Goal: Task Accomplishment & Management: Manage account settings

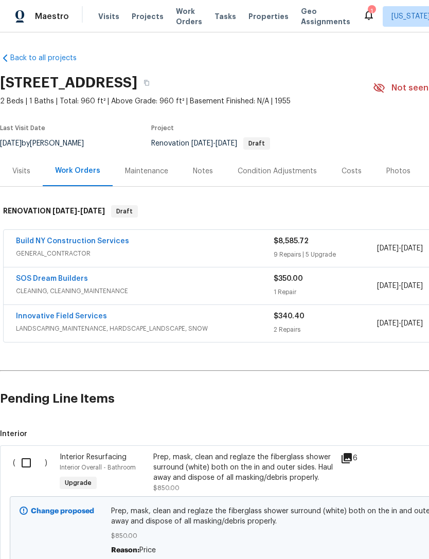
click at [258, 20] on span "Properties" at bounding box center [268, 16] width 40 height 10
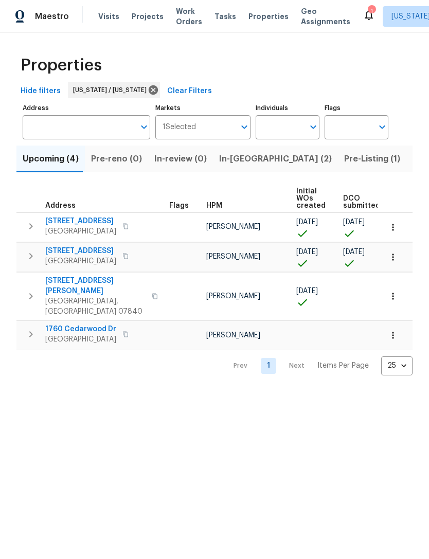
click at [413, 156] on span "Listed (17)" at bounding box center [434, 159] width 42 height 14
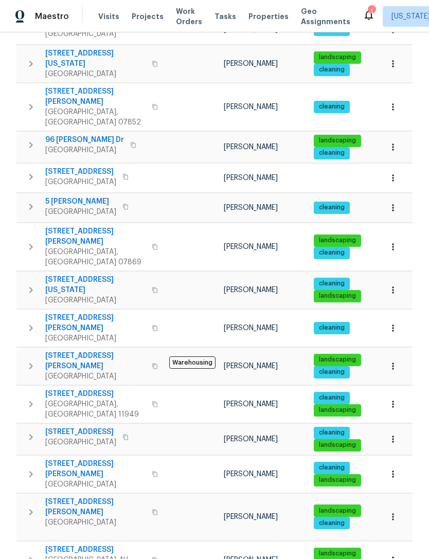
scroll to position [197, 0]
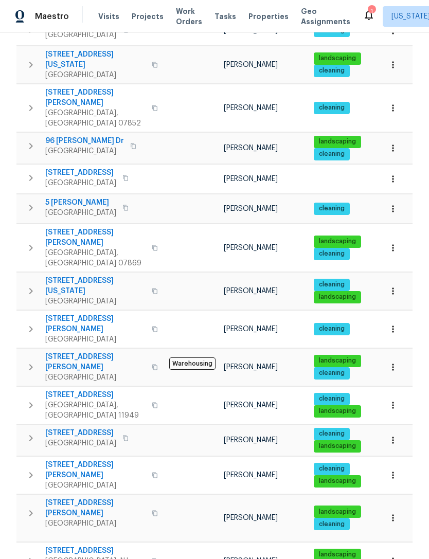
click at [73, 498] on span "[STREET_ADDRESS][PERSON_NAME]" at bounding box center [95, 508] width 100 height 21
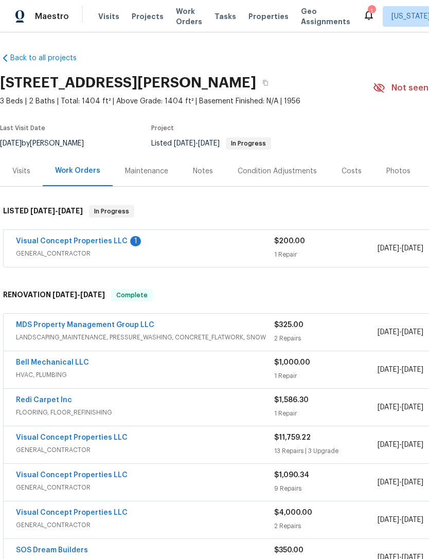
click at [200, 249] on span "GENERAL_CONTRACTOR" at bounding box center [145, 253] width 258 height 10
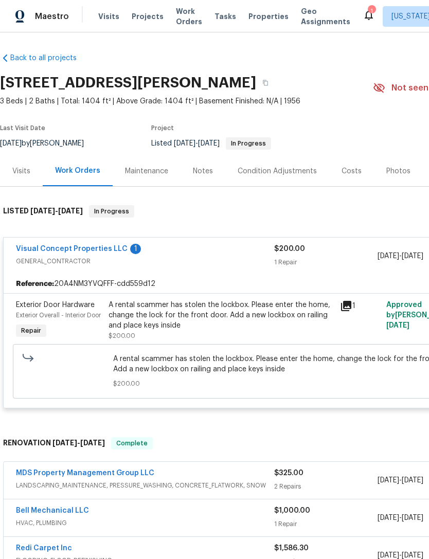
click at [106, 248] on link "Visual Concept Properties LLC" at bounding box center [72, 248] width 112 height 7
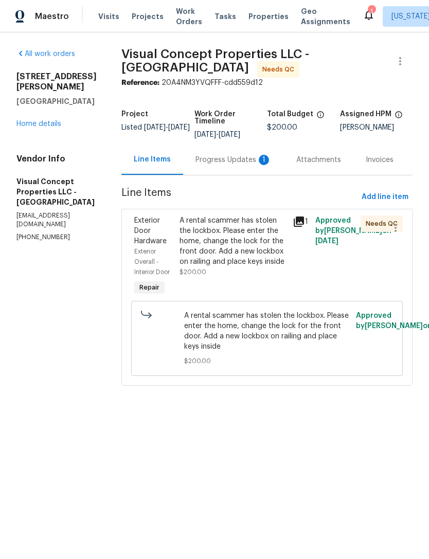
click at [269, 163] on div "1" at bounding box center [264, 160] width 10 height 10
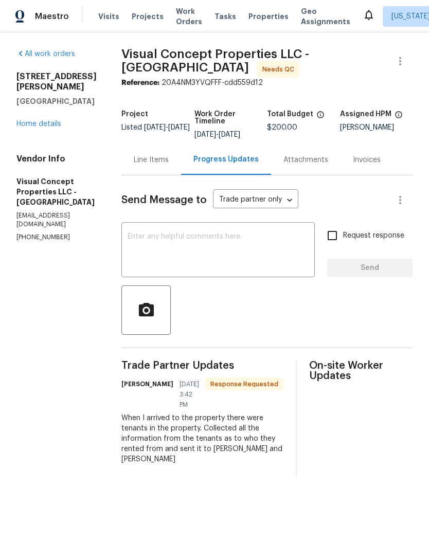
click at [178, 174] on div "Line Items" at bounding box center [151, 160] width 60 height 30
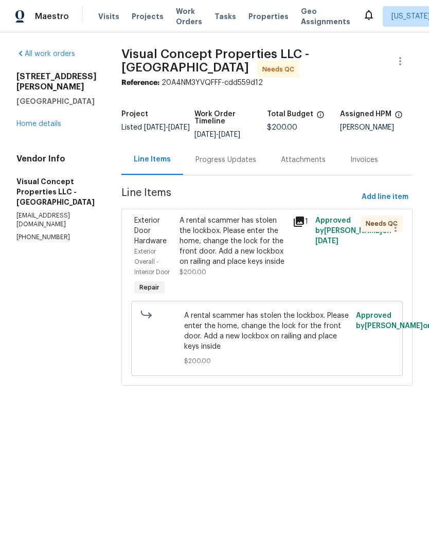
click at [261, 254] on div "A rental scammer has stolen the lockbox. Please enter the home, change the lock…" at bounding box center [233, 241] width 107 height 51
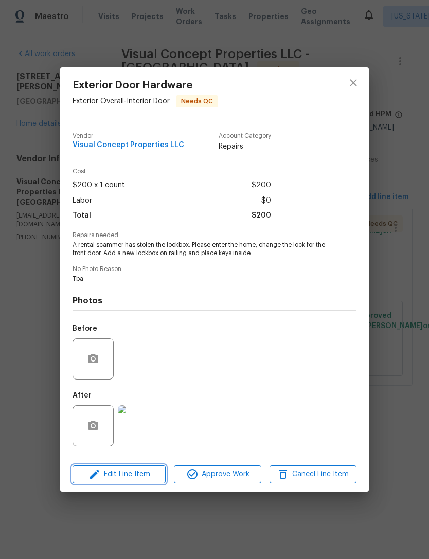
click at [145, 482] on button "Edit Line Item" at bounding box center [119, 475] width 93 height 18
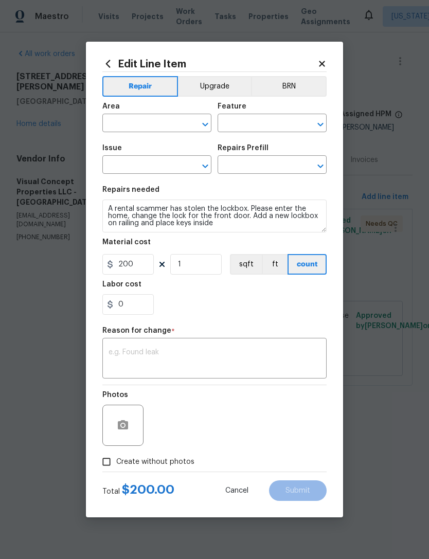
type input "Exterior Overall"
type input "Interior Door"
type input "Exterior Door Hardware"
type input "Add a Task $1.00"
click at [145, 265] on input "200" at bounding box center [127, 264] width 51 height 21
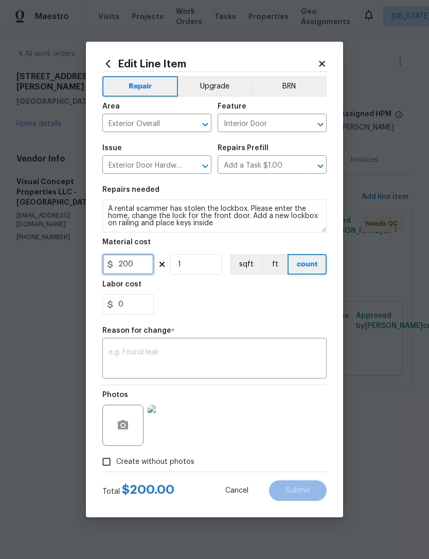
click at [145, 264] on input "200" at bounding box center [127, 264] width 51 height 21
click at [149, 261] on input "200" at bounding box center [127, 264] width 51 height 21
click at [130, 262] on input "200" at bounding box center [127, 264] width 51 height 21
click at [130, 261] on input "200" at bounding box center [127, 264] width 51 height 21
type input "75"
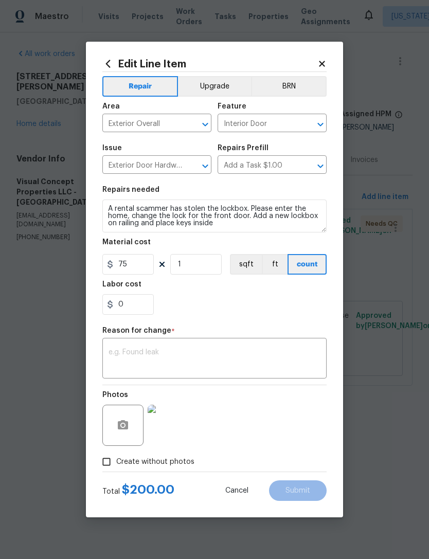
click at [252, 306] on div "0" at bounding box center [214, 304] width 224 height 21
click at [267, 358] on textarea at bounding box center [215, 360] width 212 height 22
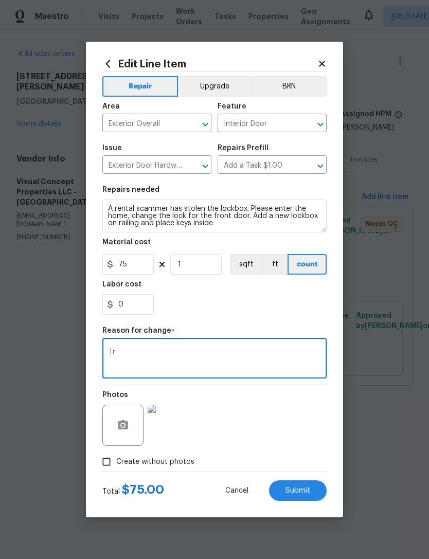
type textarea "T"
click at [140, 269] on input "75" at bounding box center [127, 264] width 51 height 21
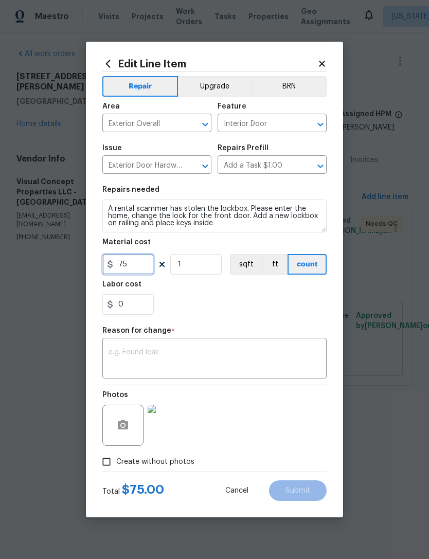
click at [140, 269] on input "75" at bounding box center [127, 264] width 51 height 21
click at [147, 272] on input "75" at bounding box center [127, 264] width 51 height 21
click at [133, 265] on input "75" at bounding box center [127, 264] width 51 height 21
click at [132, 265] on input "75" at bounding box center [127, 264] width 51 height 21
type input "100"
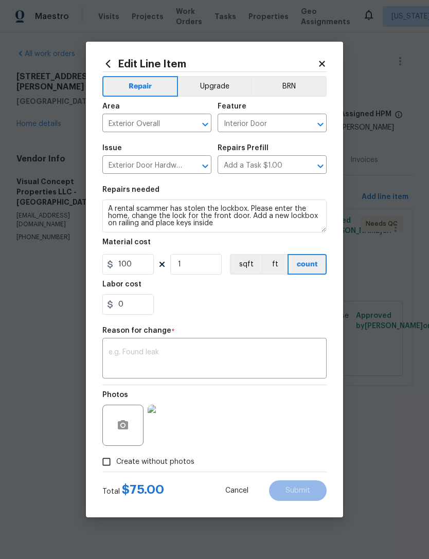
click at [252, 347] on div "x ​" at bounding box center [214, 360] width 224 height 38
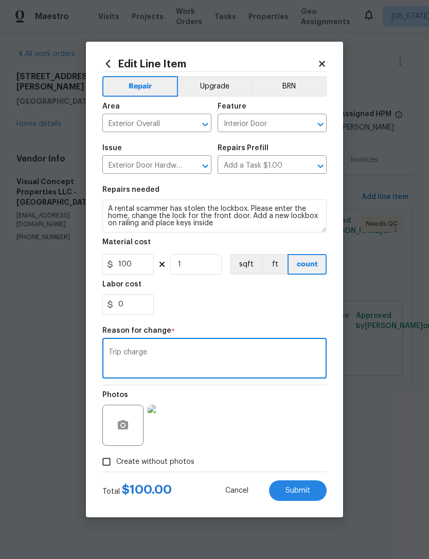
type textarea "Trip charge"
click at [276, 312] on div "0" at bounding box center [214, 304] width 224 height 21
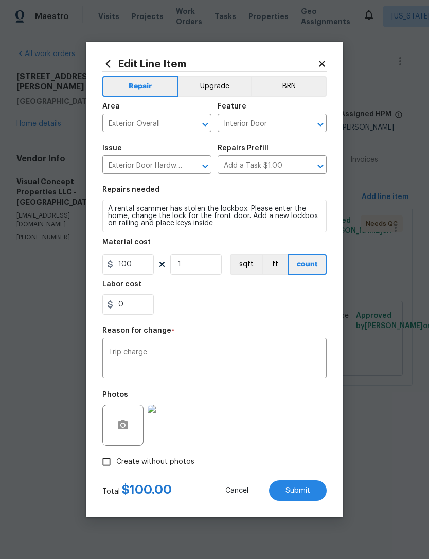
click at [308, 489] on span "Submit" at bounding box center [297, 491] width 25 height 8
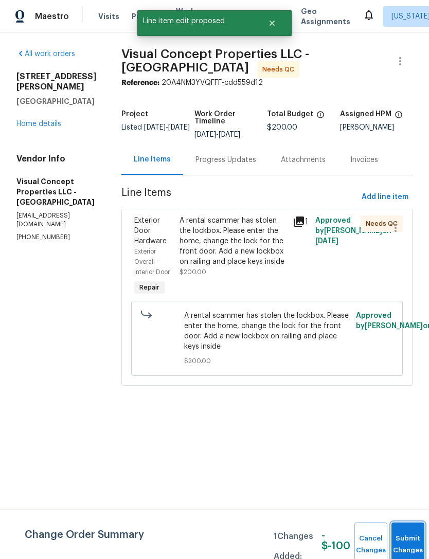
click at [405, 532] on button "Submit Changes" at bounding box center [407, 545] width 33 height 44
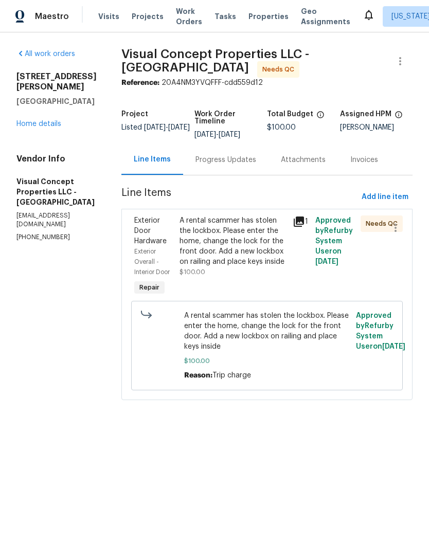
click at [263, 261] on div "A rental scammer has stolen the lockbox. Please enter the home, change the lock…" at bounding box center [233, 241] width 107 height 51
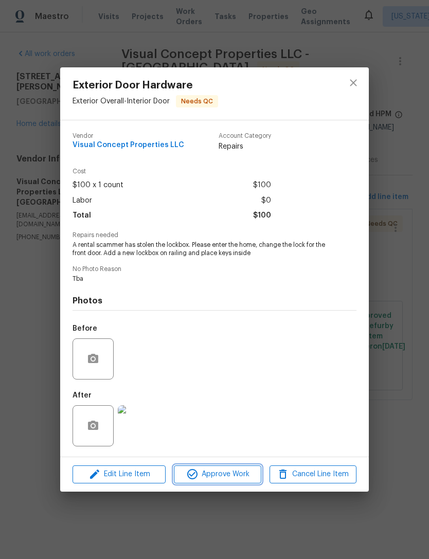
click at [244, 475] on span "Approve Work" at bounding box center [217, 474] width 81 height 13
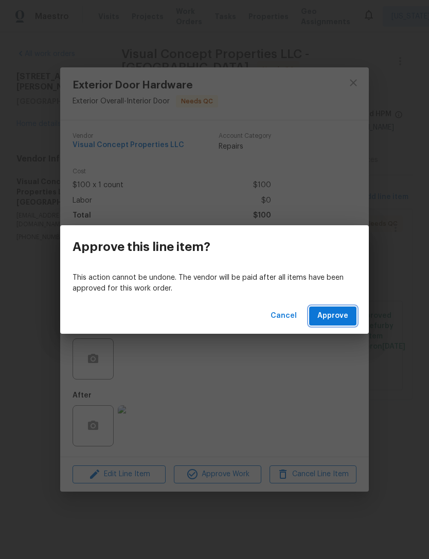
click at [343, 321] on span "Approve" at bounding box center [332, 316] width 31 height 13
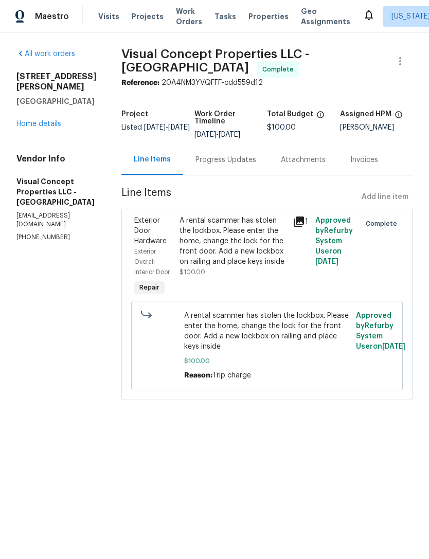
click at [264, 15] on span "Properties" at bounding box center [268, 16] width 40 height 10
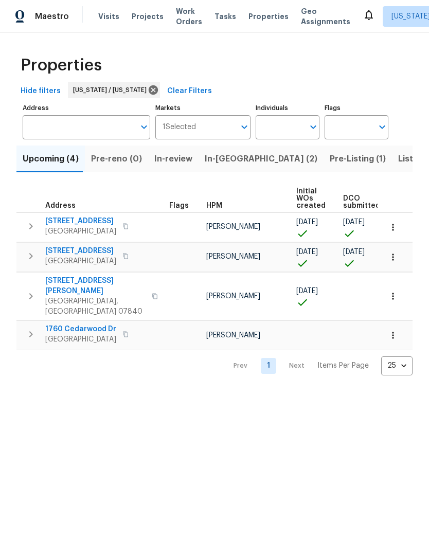
click at [398, 155] on span "Listed (17)" at bounding box center [419, 159] width 42 height 14
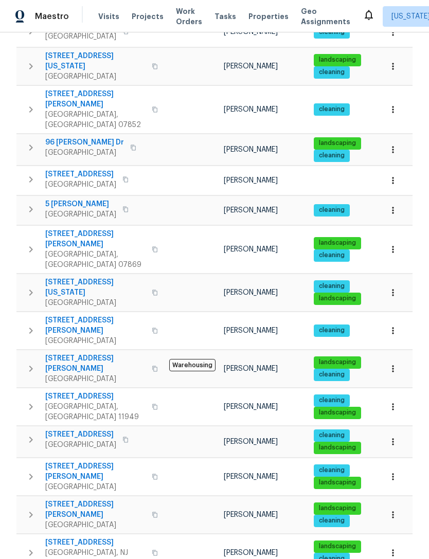
scroll to position [194, 0]
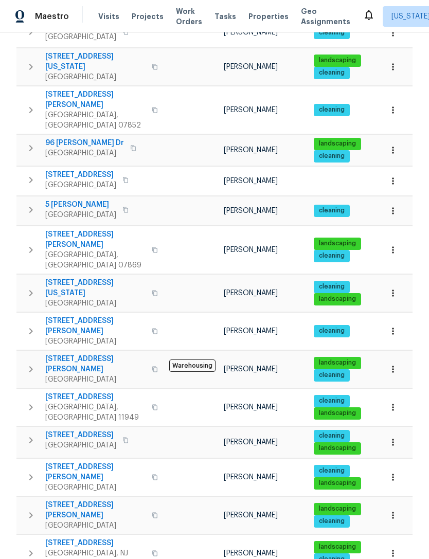
click at [70, 462] on span "[STREET_ADDRESS][PERSON_NAME]" at bounding box center [95, 472] width 100 height 21
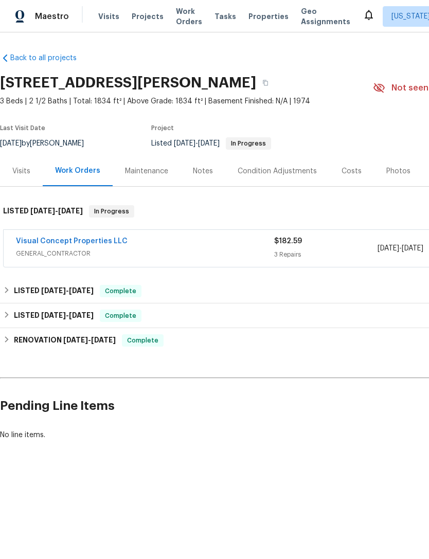
click at [260, 252] on span "GENERAL_CONTRACTOR" at bounding box center [145, 253] width 258 height 10
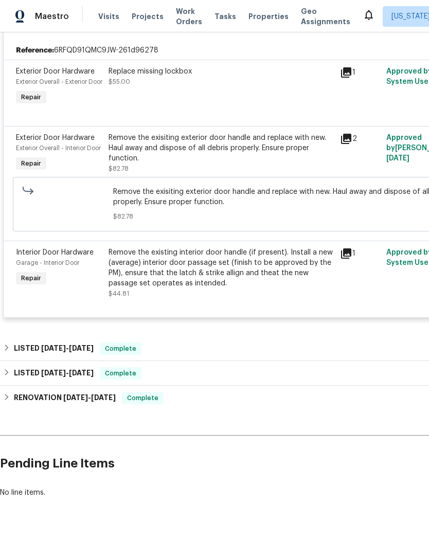
scroll to position [232, 0]
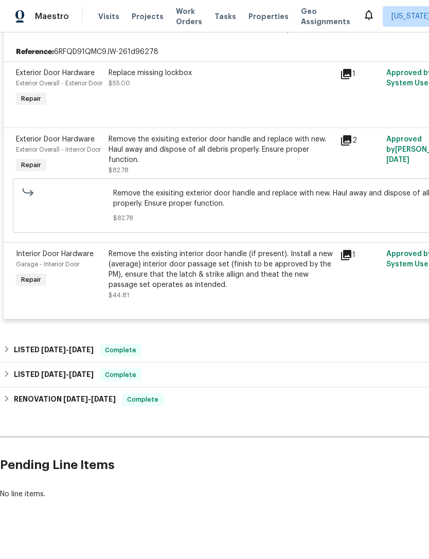
click at [233, 290] on div "Remove the existing interior door handle (if present). Install a new (average) …" at bounding box center [221, 269] width 225 height 41
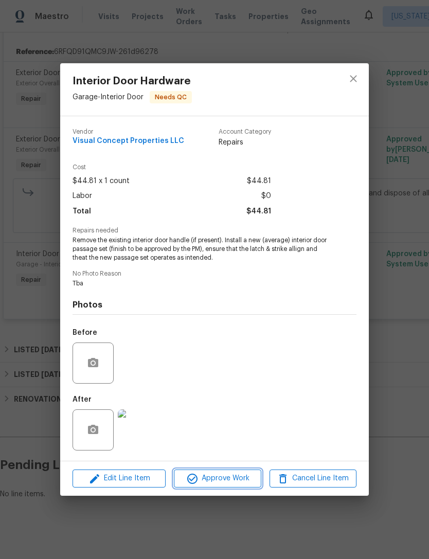
click at [224, 477] on span "Approve Work" at bounding box center [217, 478] width 81 height 13
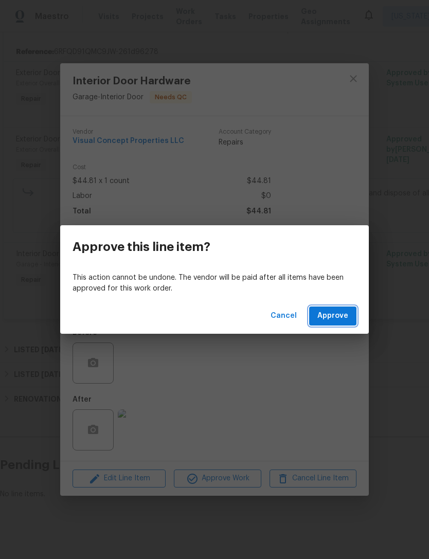
click at [335, 315] on span "Approve" at bounding box center [332, 316] width 31 height 13
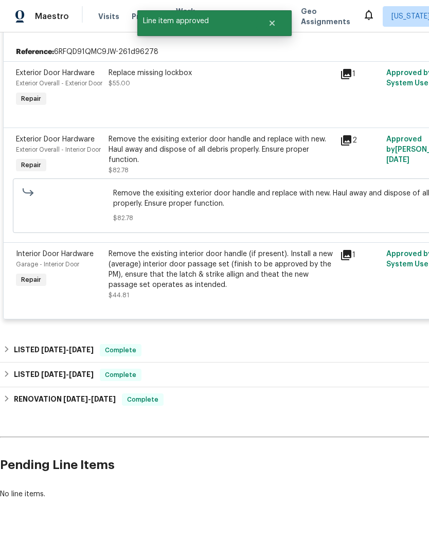
click at [242, 165] on div "Remove the exisiting exterior door handle and replace with new. Haul away and d…" at bounding box center [221, 149] width 225 height 31
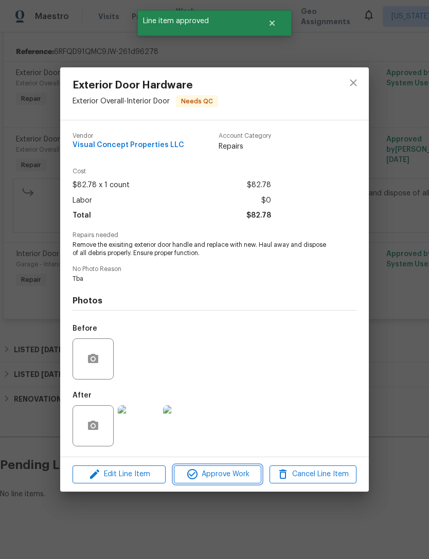
click at [231, 474] on span "Approve Work" at bounding box center [217, 474] width 81 height 13
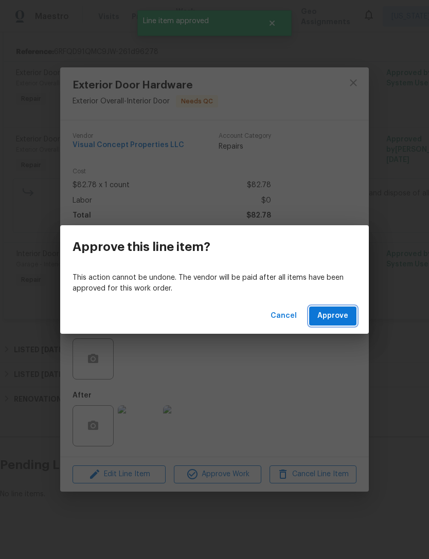
click at [340, 318] on span "Approve" at bounding box center [332, 316] width 31 height 13
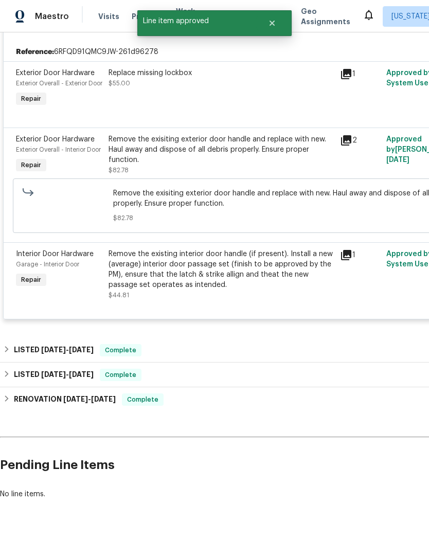
click at [234, 97] on div "Replace missing lockbox $55.00" at bounding box center [220, 88] width 231 height 47
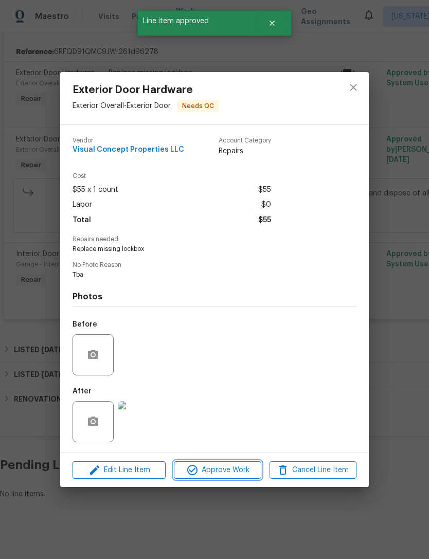
click at [224, 470] on span "Approve Work" at bounding box center [217, 470] width 81 height 13
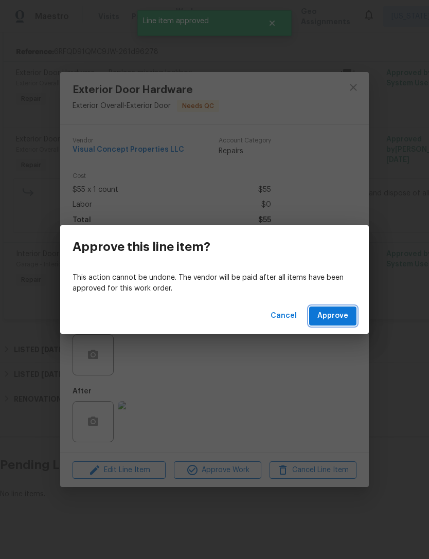
click at [348, 313] on button "Approve" at bounding box center [332, 316] width 47 height 19
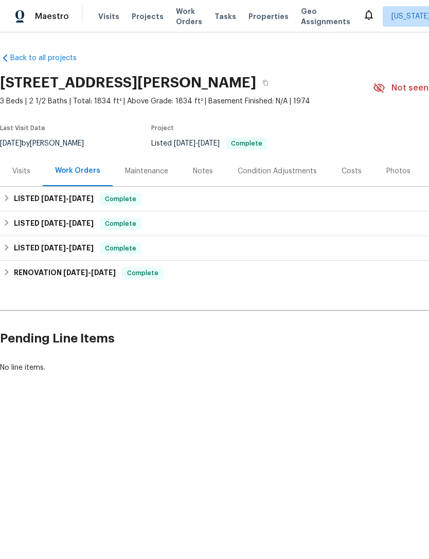
click at [260, 13] on span "Properties" at bounding box center [268, 16] width 40 height 10
